Goal: Contribute content

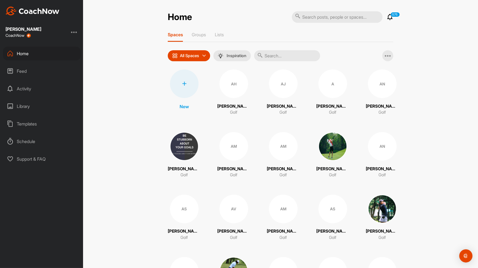
click at [267, 53] on input "text" at bounding box center [287, 55] width 66 height 11
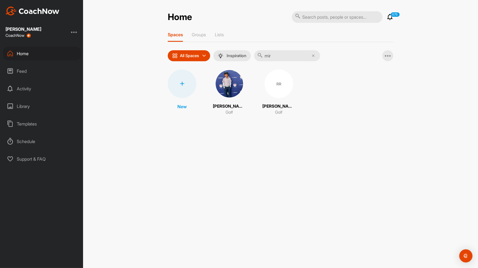
type input "mir"
click at [236, 75] on img at bounding box center [229, 84] width 29 height 29
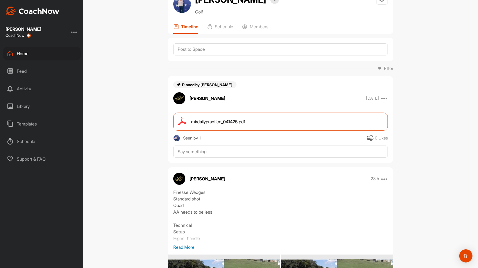
scroll to position [21, 0]
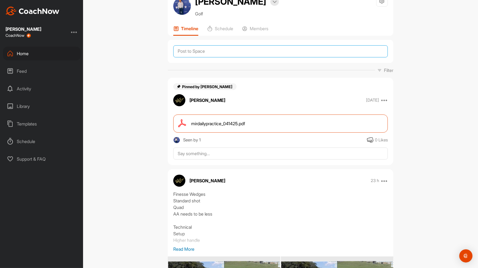
click at [217, 50] on textarea at bounding box center [280, 51] width 214 height 12
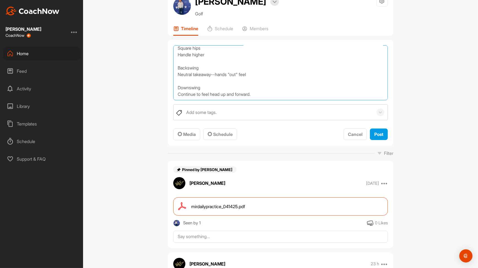
scroll to position [23, 0]
type textarea "Technical Setup Square hips Handle higher Backswing Neutral takeaway--hands "ou…"
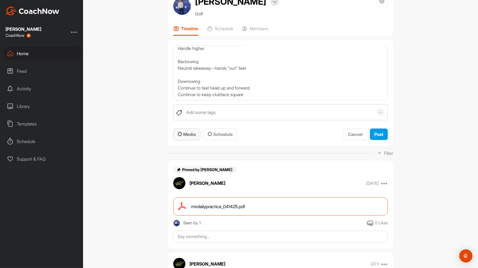
click at [189, 129] on button "Media" at bounding box center [186, 135] width 27 height 12
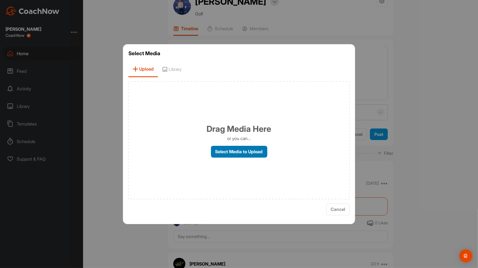
click at [222, 147] on label "Select Media to Upload" at bounding box center [239, 152] width 56 height 12
click at [0, 0] on input "Select Media to Upload" at bounding box center [0, 0] width 0 height 0
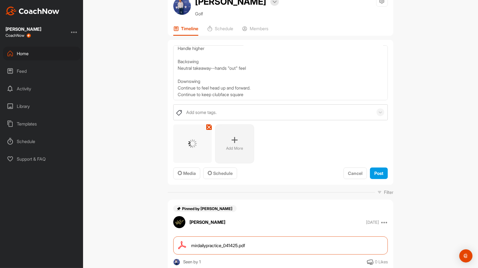
click at [240, 150] on p "Add More" at bounding box center [234, 148] width 17 height 5
click at [271, 146] on p "Add More" at bounding box center [276, 148] width 17 height 5
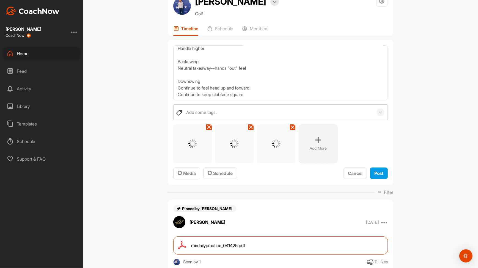
click at [242, 184] on div "Technical Setup Square hips Handle higher Backswing Neutral takeaway--hands "ou…" at bounding box center [280, 112] width 225 height 145
click at [251, 132] on div at bounding box center [234, 144] width 38 height 38
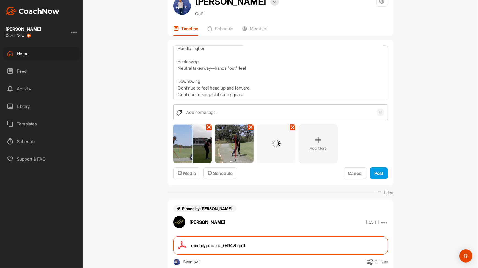
click at [249, 131] on img at bounding box center [234, 144] width 38 height 38
click at [248, 129] on icon at bounding box center [250, 127] width 4 height 4
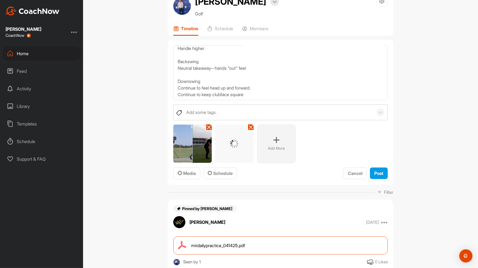
click at [273, 145] on div "Add More" at bounding box center [276, 144] width 39 height 39
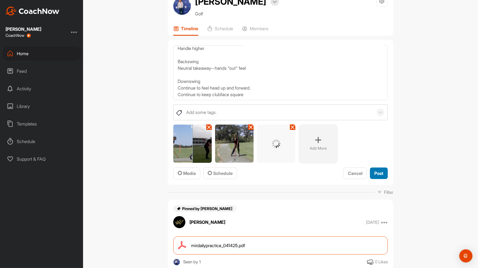
click at [384, 176] on button "Post" at bounding box center [379, 174] width 18 height 12
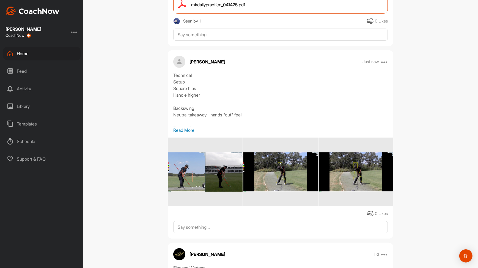
scroll to position [141, 0]
click at [229, 171] on img at bounding box center [205, 172] width 75 height 40
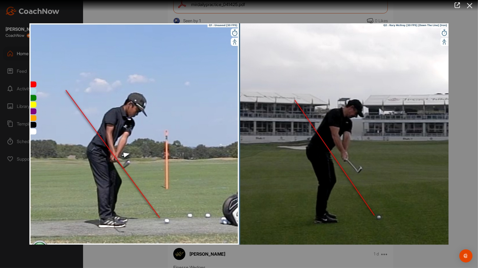
click at [470, 4] on icon at bounding box center [469, 6] width 13 height 10
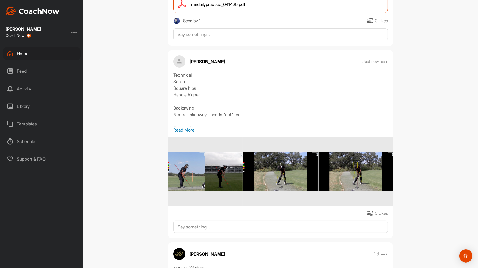
click at [294, 162] on img at bounding box center [280, 172] width 75 height 40
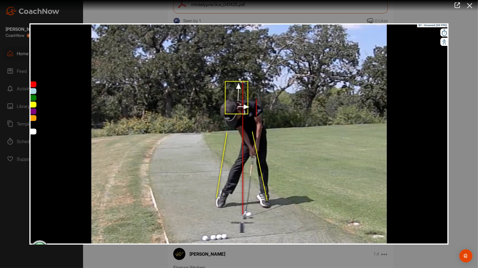
click at [471, 7] on icon at bounding box center [469, 6] width 13 height 10
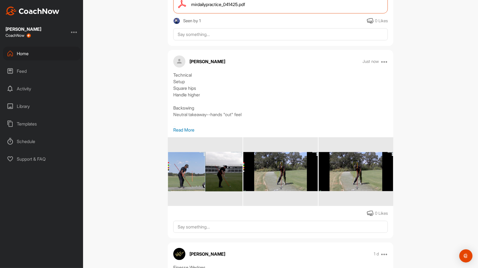
click at [355, 162] on img at bounding box center [355, 172] width 75 height 40
